Goal: Use online tool/utility: Utilize a website feature to perform a specific function

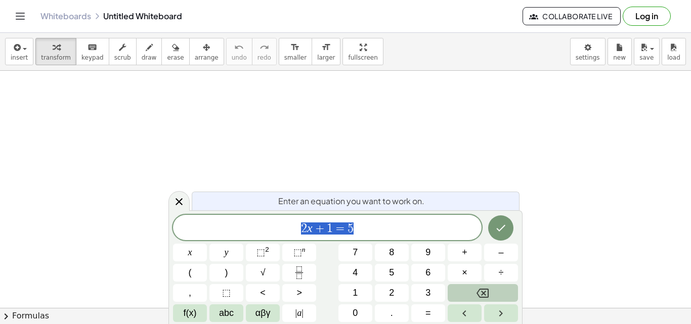
click at [486, 290] on icon "Backspace" at bounding box center [483, 293] width 12 height 12
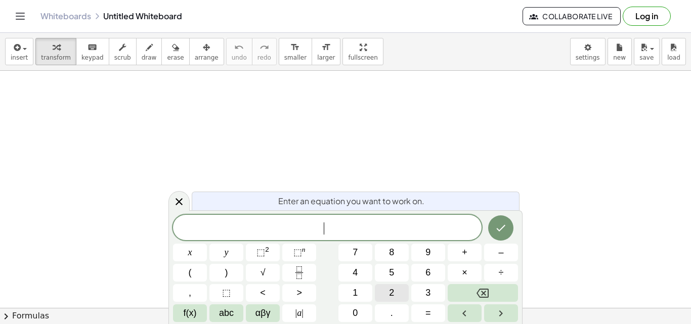
click at [396, 286] on button "2" at bounding box center [392, 293] width 34 height 18
click at [489, 286] on button "Backspace" at bounding box center [483, 293] width 70 height 18
click at [489, 285] on button "Backspace" at bounding box center [483, 293] width 70 height 18
click at [359, 250] on button "7" at bounding box center [356, 253] width 34 height 18
click at [359, 305] on button "0" at bounding box center [356, 314] width 34 height 18
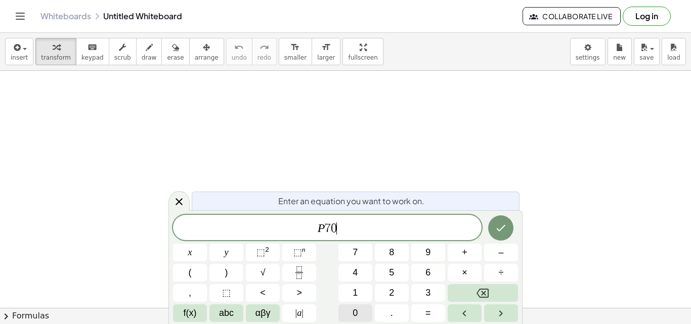
click at [359, 305] on button "0" at bounding box center [356, 314] width 34 height 18
click at [224, 309] on span "abc" at bounding box center [226, 314] width 15 height 14
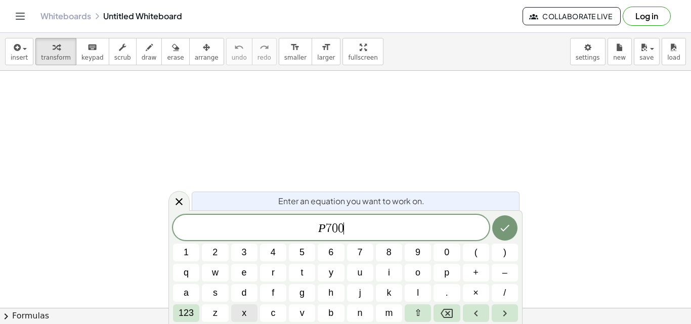
click at [240, 310] on button "x" at bounding box center [244, 314] width 26 height 18
click at [187, 314] on span "123" at bounding box center [186, 314] width 15 height 14
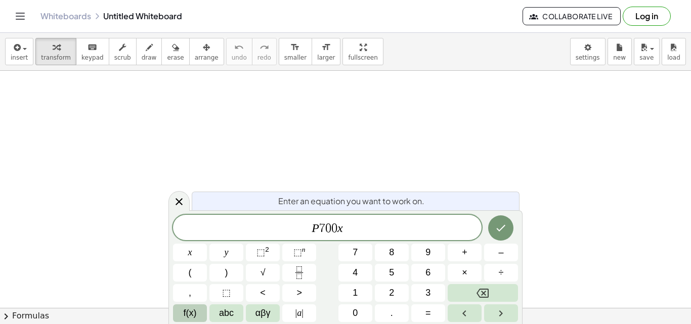
click at [198, 318] on button "f(x)" at bounding box center [190, 314] width 34 height 18
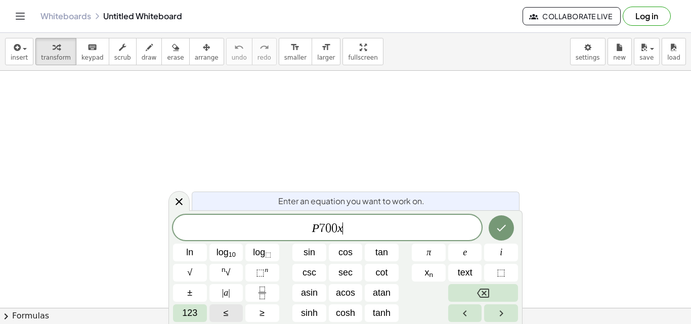
click at [198, 318] on button "123" at bounding box center [190, 314] width 34 height 18
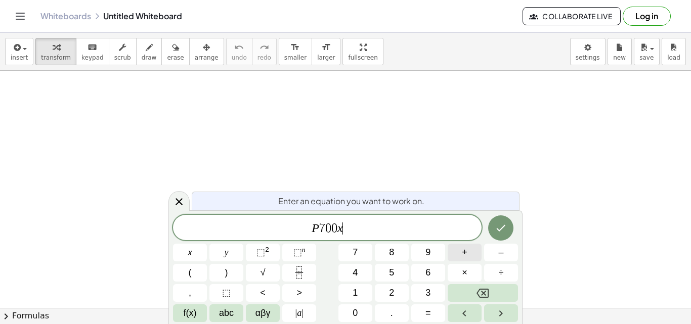
click at [481, 254] on button "+" at bounding box center [465, 253] width 34 height 18
click at [199, 279] on button "(" at bounding box center [190, 273] width 34 height 18
click at [400, 287] on button "2" at bounding box center [392, 293] width 34 height 18
click at [367, 307] on button "0" at bounding box center [356, 314] width 34 height 18
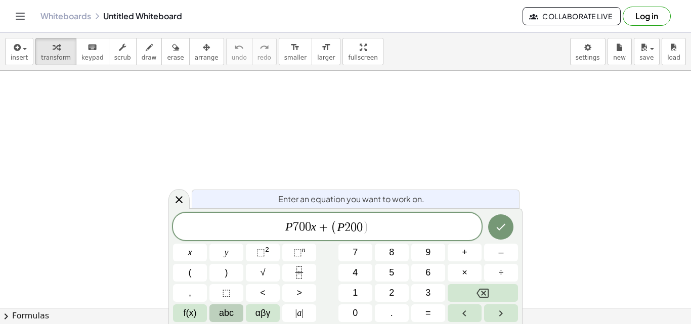
click at [231, 314] on span "abc" at bounding box center [226, 314] width 15 height 14
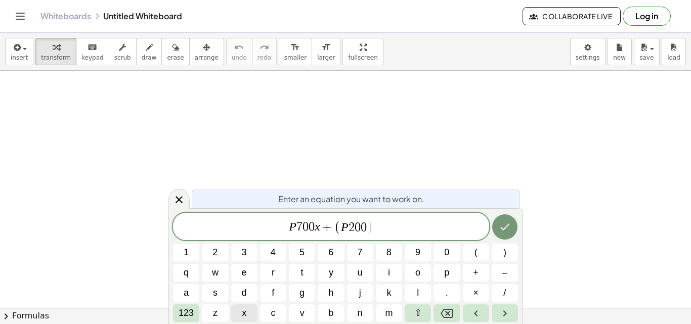
click at [238, 312] on button "x" at bounding box center [244, 314] width 26 height 18
click at [183, 312] on span "123" at bounding box center [186, 314] width 15 height 14
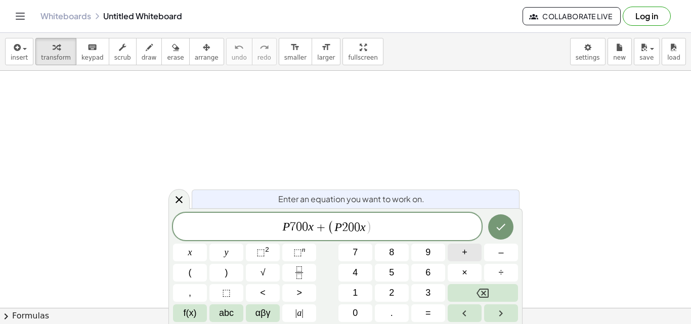
click at [474, 259] on button "+" at bounding box center [465, 253] width 34 height 18
click at [222, 316] on span "abc" at bounding box center [226, 314] width 15 height 14
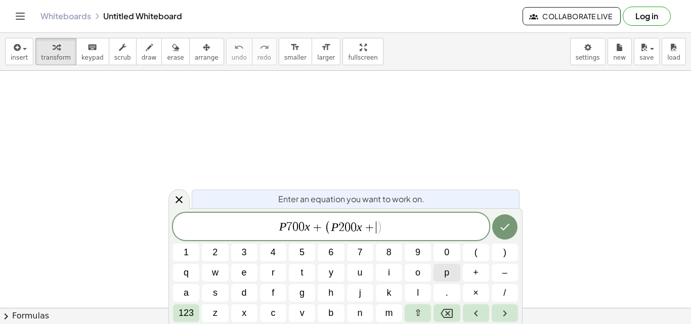
click at [447, 279] on span "p" at bounding box center [446, 273] width 5 height 14
click at [185, 310] on span "123" at bounding box center [186, 314] width 15 height 14
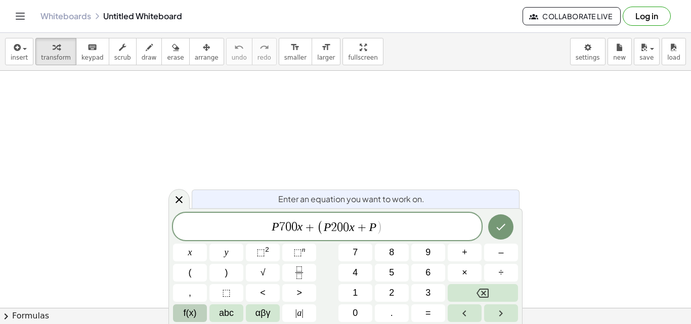
click at [186, 317] on span "f(x)" at bounding box center [190, 314] width 13 height 14
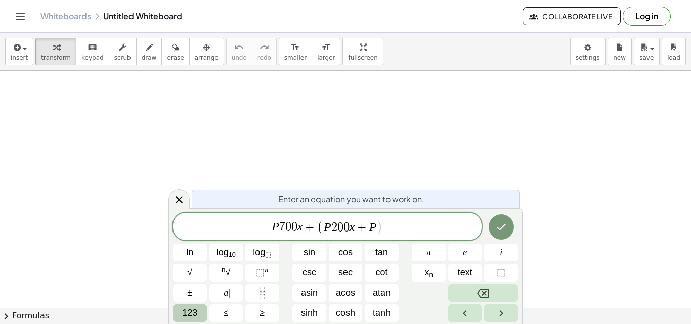
click at [198, 313] on button "123" at bounding box center [190, 314] width 34 height 18
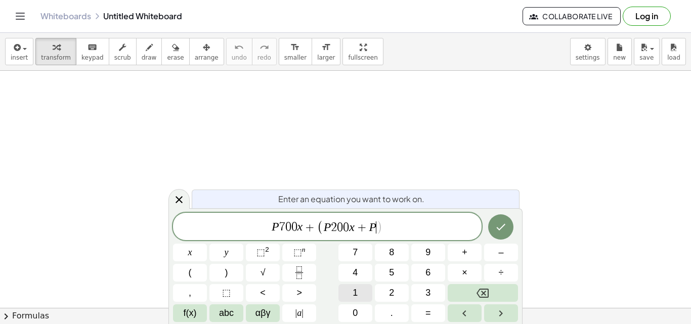
click at [349, 291] on button "1" at bounding box center [356, 293] width 34 height 18
click at [359, 311] on button "0" at bounding box center [356, 314] width 34 height 18
click at [236, 312] on button "abc" at bounding box center [226, 314] width 34 height 18
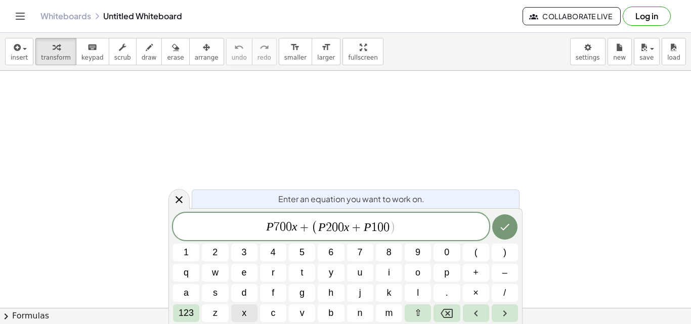
click at [249, 314] on button "x" at bounding box center [244, 314] width 26 height 18
click at [513, 226] on button "Done" at bounding box center [504, 227] width 25 height 25
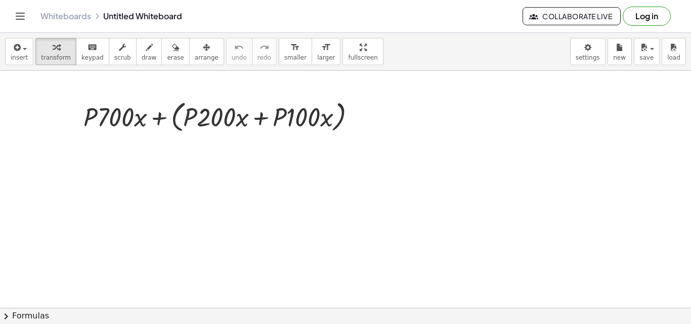
drag, startPoint x: 386, startPoint y: 119, endPoint x: 396, endPoint y: 142, distance: 25.2
click at [349, 104] on div at bounding box center [223, 116] width 290 height 38
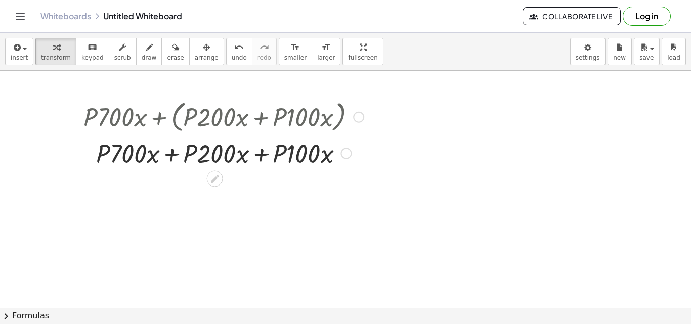
click at [349, 160] on div at bounding box center [223, 153] width 290 height 34
click at [346, 156] on div at bounding box center [346, 153] width 11 height 11
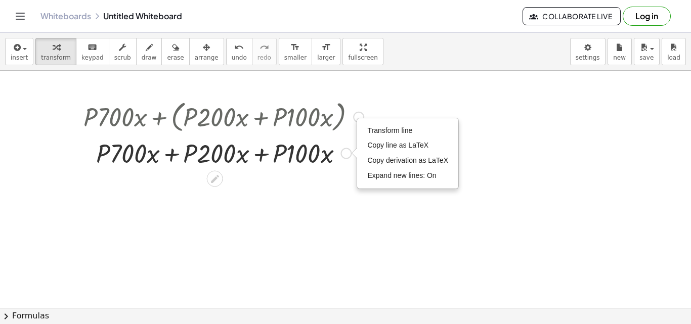
click at [346, 156] on div "Transform line Copy line as LaTeX Copy derivation as LaTeX Expand new lines: On" at bounding box center [346, 153] width 11 height 11
drag, startPoint x: 323, startPoint y: 146, endPoint x: 319, endPoint y: 190, distance: 43.8
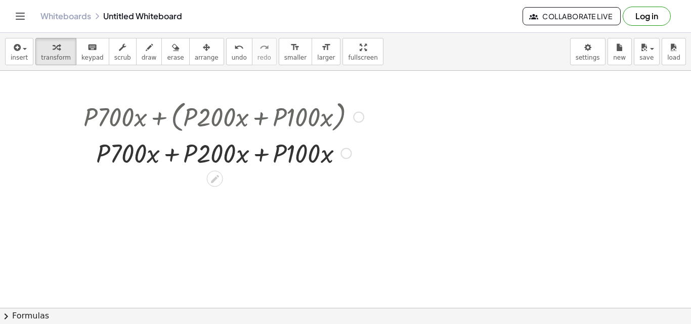
drag, startPoint x: 351, startPoint y: 177, endPoint x: 349, endPoint y: 194, distance: 17.9
drag, startPoint x: 313, startPoint y: 158, endPoint x: 309, endPoint y: 207, distance: 49.8
drag, startPoint x: 279, startPoint y: 158, endPoint x: 279, endPoint y: 219, distance: 60.2
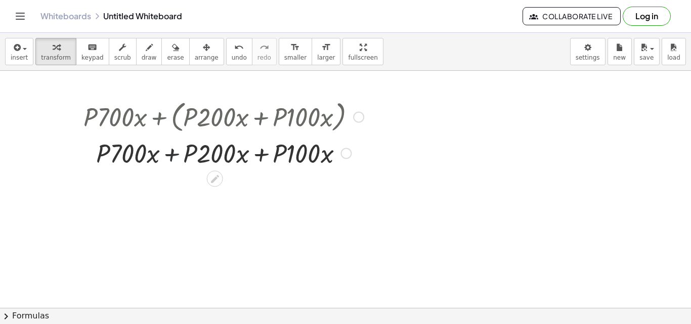
click at [169, 157] on div at bounding box center [223, 153] width 290 height 34
drag, startPoint x: 117, startPoint y: 178, endPoint x: 117, endPoint y: 205, distance: 27.3
drag, startPoint x: 99, startPoint y: 154, endPoint x: 98, endPoint y: 205, distance: 51.6
drag, startPoint x: 218, startPoint y: 186, endPoint x: 221, endPoint y: 216, distance: 30.5
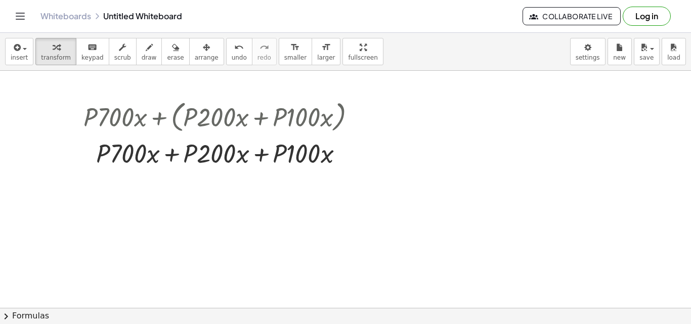
click at [215, 180] on icon at bounding box center [215, 179] width 8 height 8
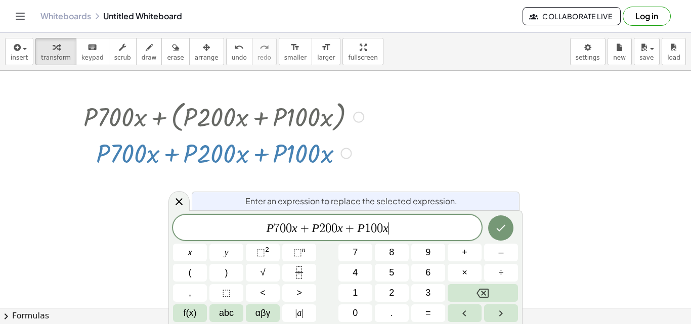
click at [398, 234] on span "P 7 0 0 x + P 2 0 0 x + P 1 0 0 x ​" at bounding box center [327, 229] width 309 height 14
click at [207, 244] on div at bounding box center [190, 253] width 34 height 18
click at [500, 228] on icon "Done" at bounding box center [501, 228] width 12 height 12
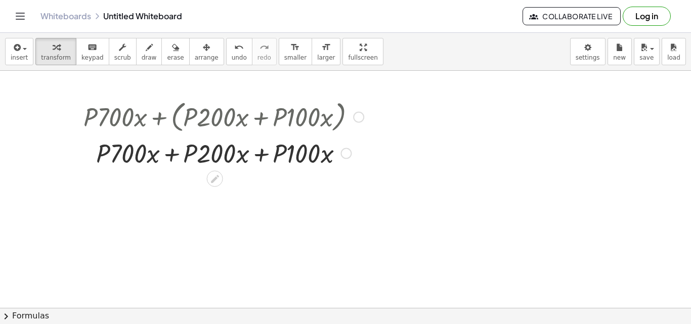
click at [353, 152] on div at bounding box center [223, 153] width 290 height 34
click at [358, 119] on div at bounding box center [358, 117] width 11 height 11
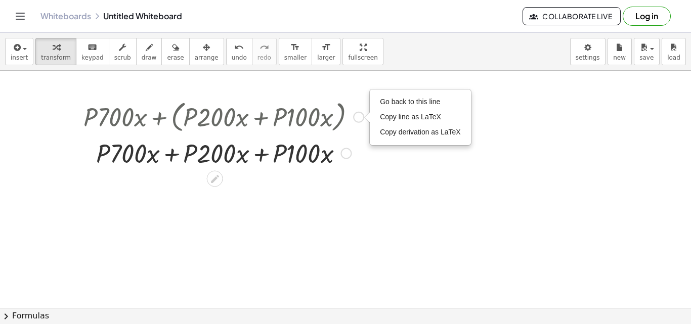
click at [336, 134] on div at bounding box center [223, 116] width 290 height 38
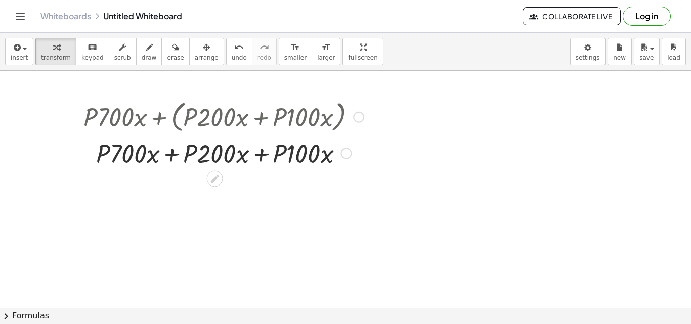
click at [315, 165] on div at bounding box center [223, 153] width 290 height 34
click at [234, 145] on div at bounding box center [223, 153] width 290 height 34
click at [201, 150] on div at bounding box center [223, 153] width 290 height 34
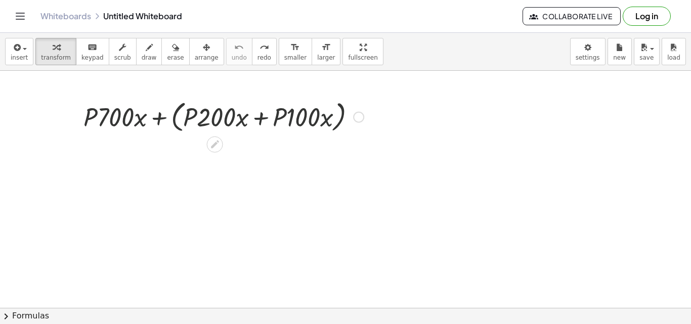
drag, startPoint x: 325, startPoint y: 123, endPoint x: 326, endPoint y: 145, distance: 21.8
drag, startPoint x: 221, startPoint y: 149, endPoint x: 219, endPoint y: 177, distance: 28.4
drag, startPoint x: 124, startPoint y: 120, endPoint x: 113, endPoint y: 189, distance: 69.6
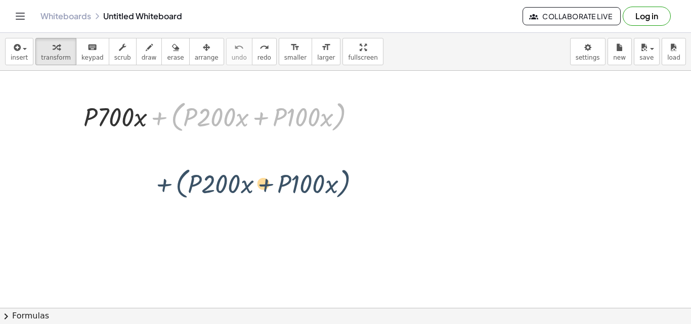
drag, startPoint x: 179, startPoint y: 122, endPoint x: 183, endPoint y: 190, distance: 67.9
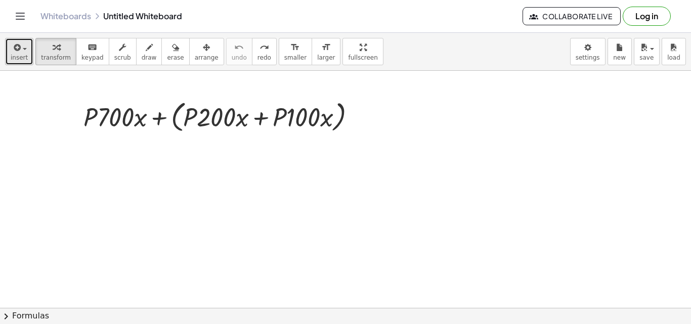
click at [23, 55] on span "insert" at bounding box center [19, 57] width 17 height 7
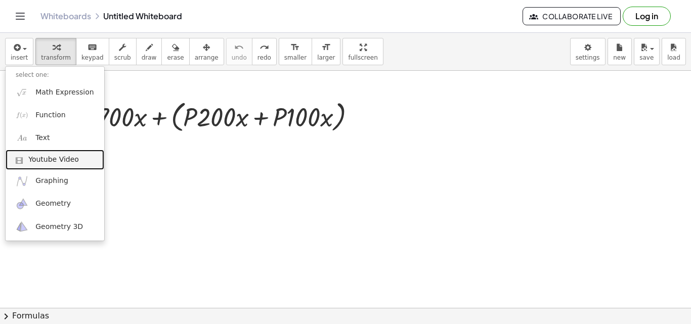
click at [56, 163] on span "Youtube Video" at bounding box center [53, 160] width 51 height 10
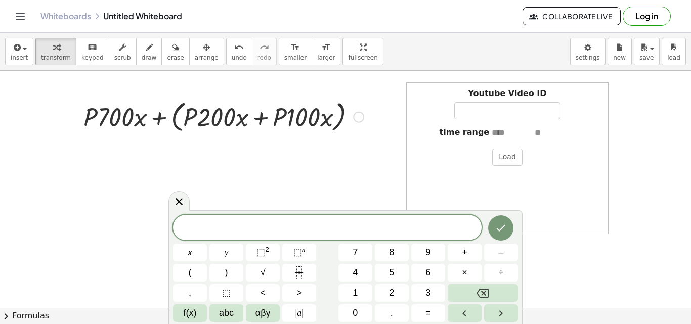
click at [262, 136] on div "+ · P · 700 · x + ( + · P · 200 · x + · P · 100 · x ) Go back to this line Copy…" at bounding box center [219, 117] width 303 height 44
drag, startPoint x: 509, startPoint y: 166, endPoint x: 501, endPoint y: 136, distance: 31.3
click at [501, 136] on div "Youtube Video ID time range Load" at bounding box center [507, 158] width 202 height 152
click at [187, 204] on div at bounding box center [179, 201] width 21 height 20
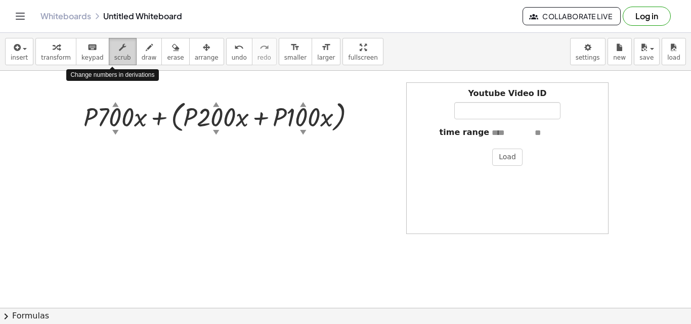
click at [117, 53] on button "scrub" at bounding box center [123, 51] width 28 height 27
drag, startPoint x: 136, startPoint y: 113, endPoint x: 151, endPoint y: 149, distance: 39.5
click at [116, 131] on div "▼" at bounding box center [115, 132] width 7 height 9
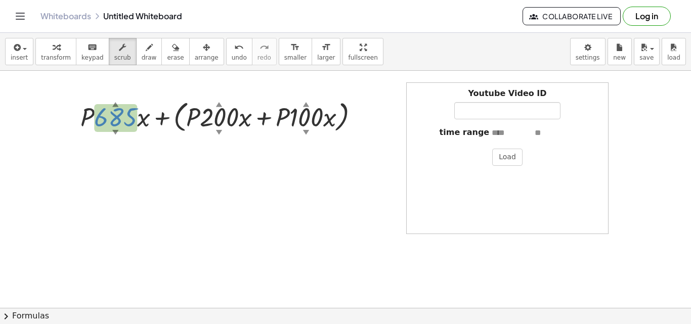
drag, startPoint x: 116, startPoint y: 131, endPoint x: 123, endPoint y: 179, distance: 48.5
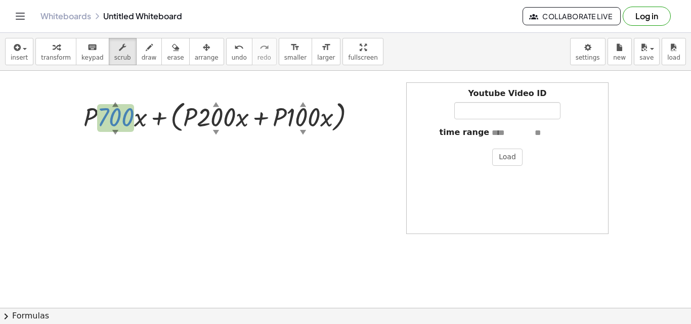
drag, startPoint x: 110, startPoint y: 119, endPoint x: 125, endPoint y: 71, distance: 49.9
click at [221, 125] on div at bounding box center [223, 116] width 290 height 38
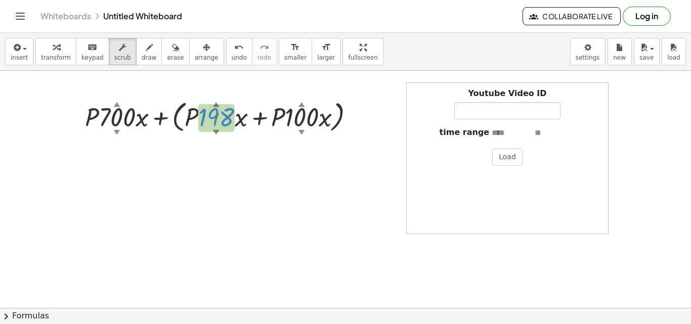
drag, startPoint x: 221, startPoint y: 125, endPoint x: 222, endPoint y: 140, distance: 14.8
drag, startPoint x: 284, startPoint y: 121, endPoint x: 299, endPoint y: 127, distance: 15.2
drag, startPoint x: 297, startPoint y: 136, endPoint x: 259, endPoint y: 82, distance: 65.3
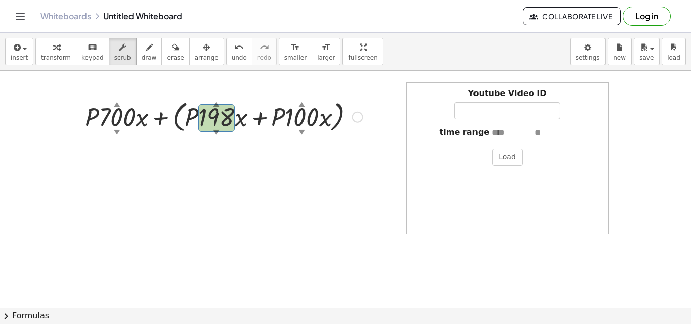
click at [314, 95] on div "+ · P · 700 ▲ ▼ · x + ( + · P · 198 ▲ ▼ · x + · P · 100 ▲ ▼ · x ) Go back to th…" at bounding box center [220, 117] width 301 height 44
click at [171, 56] on button "erase" at bounding box center [175, 51] width 28 height 27
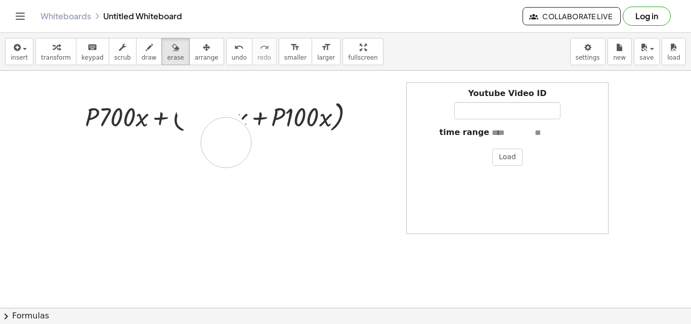
drag, startPoint x: 204, startPoint y: 112, endPoint x: 242, endPoint y: 142, distance: 48.7
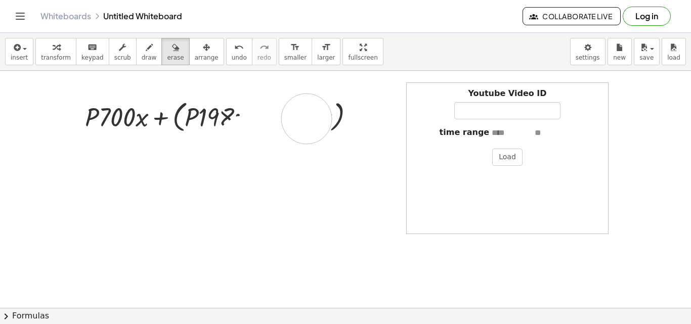
drag, startPoint x: 242, startPoint y: 142, endPoint x: 349, endPoint y: 128, distance: 107.8
click at [203, 44] on icon "button" at bounding box center [206, 47] width 7 height 12
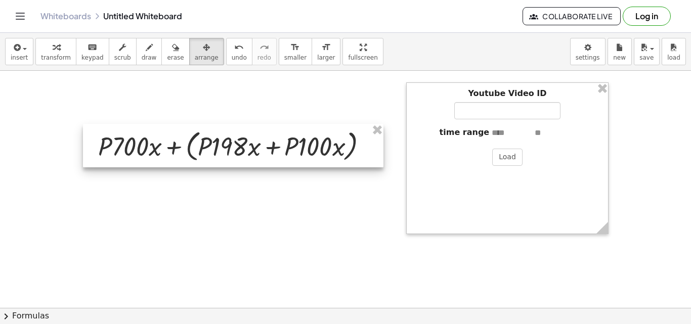
drag, startPoint x: 194, startPoint y: 105, endPoint x: 207, endPoint y: 133, distance: 30.6
click at [207, 133] on div at bounding box center [233, 146] width 301 height 44
click at [220, 151] on div at bounding box center [232, 144] width 301 height 44
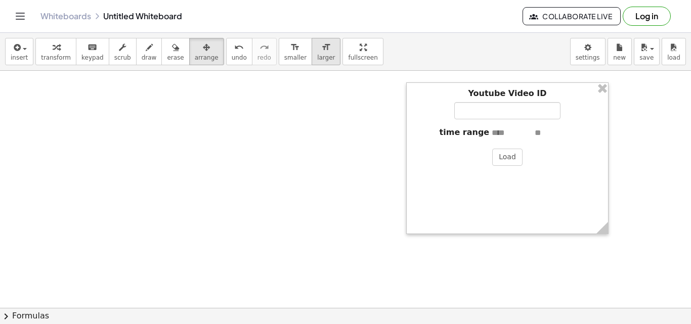
click at [312, 53] on button "format_size larger" at bounding box center [326, 51] width 29 height 27
click at [284, 49] on div "format_size" at bounding box center [295, 47] width 22 height 12
